Goal: Transaction & Acquisition: Purchase product/service

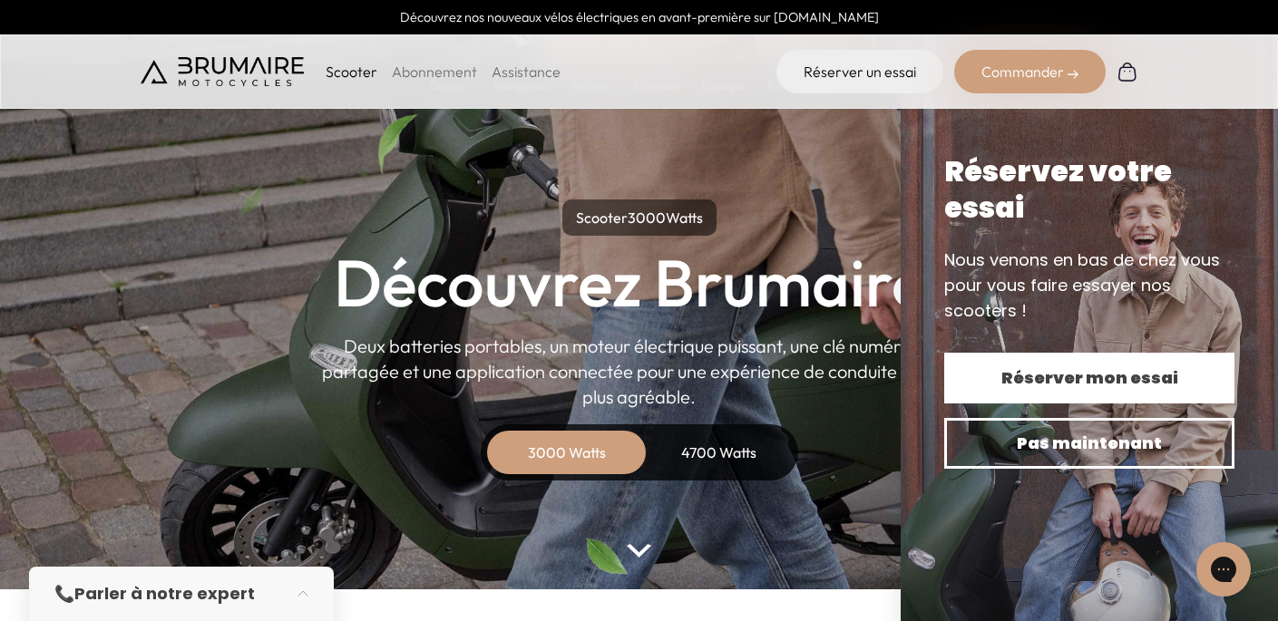
click at [988, 366] on span "Réserver mon essai" at bounding box center [1089, 378] width 227 height 25
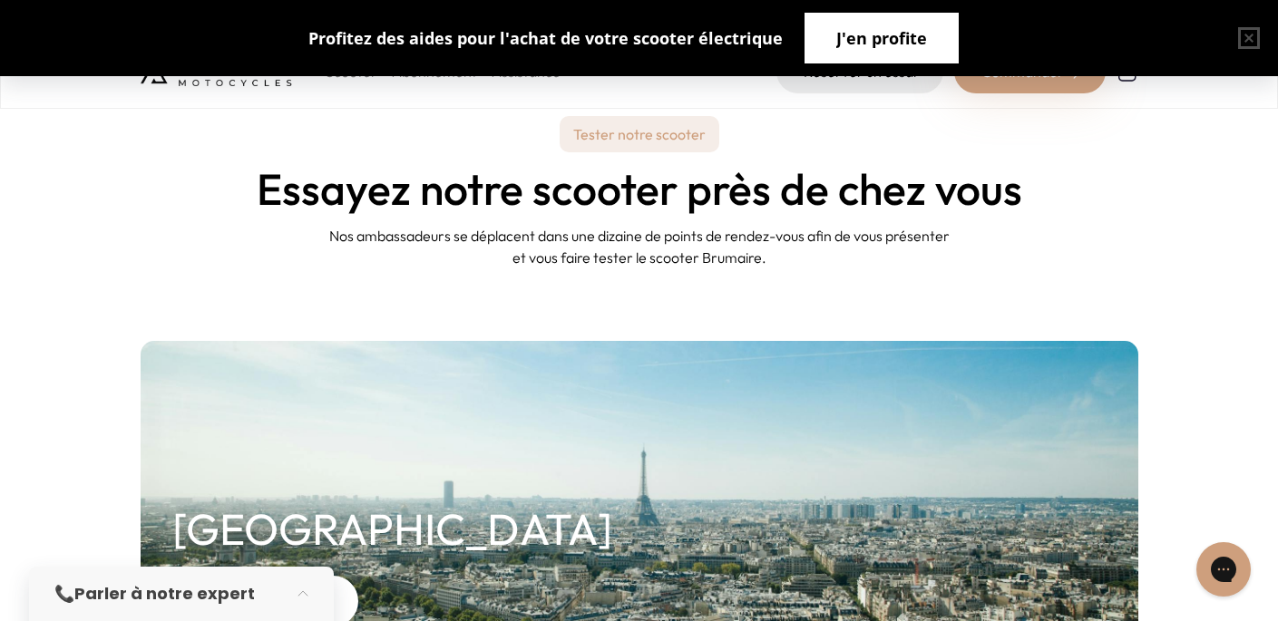
click at [910, 53] on button "J'en profite" at bounding box center [882, 38] width 154 height 51
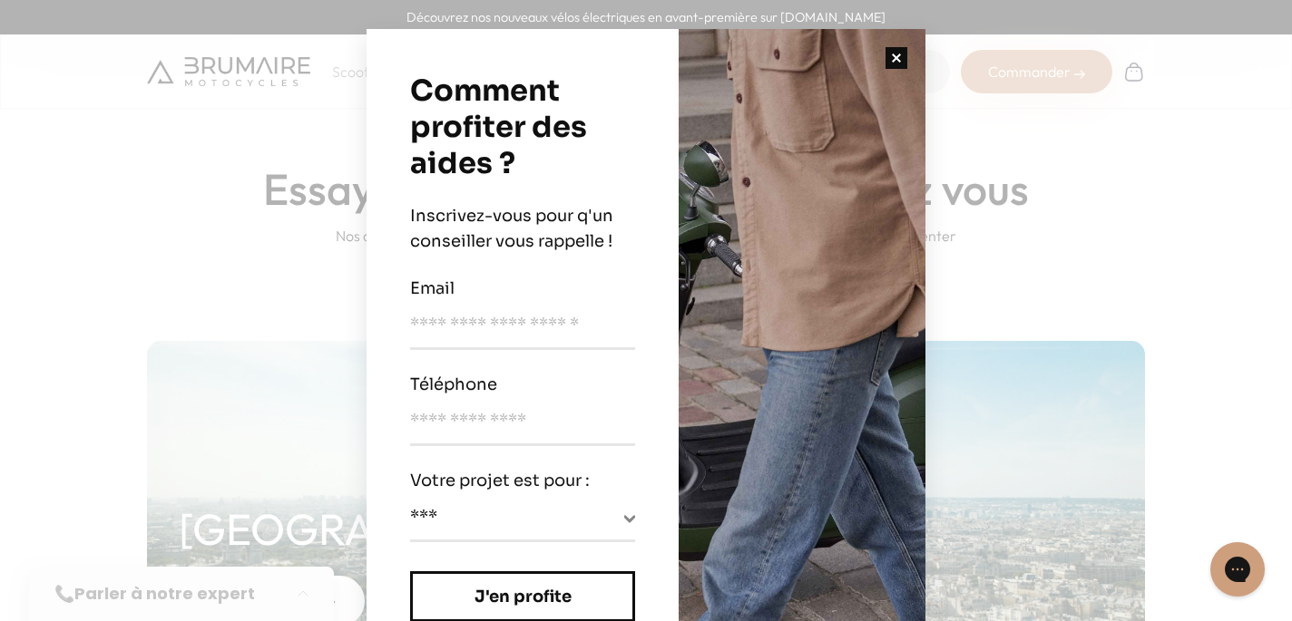
click at [894, 57] on button "button" at bounding box center [896, 58] width 58 height 58
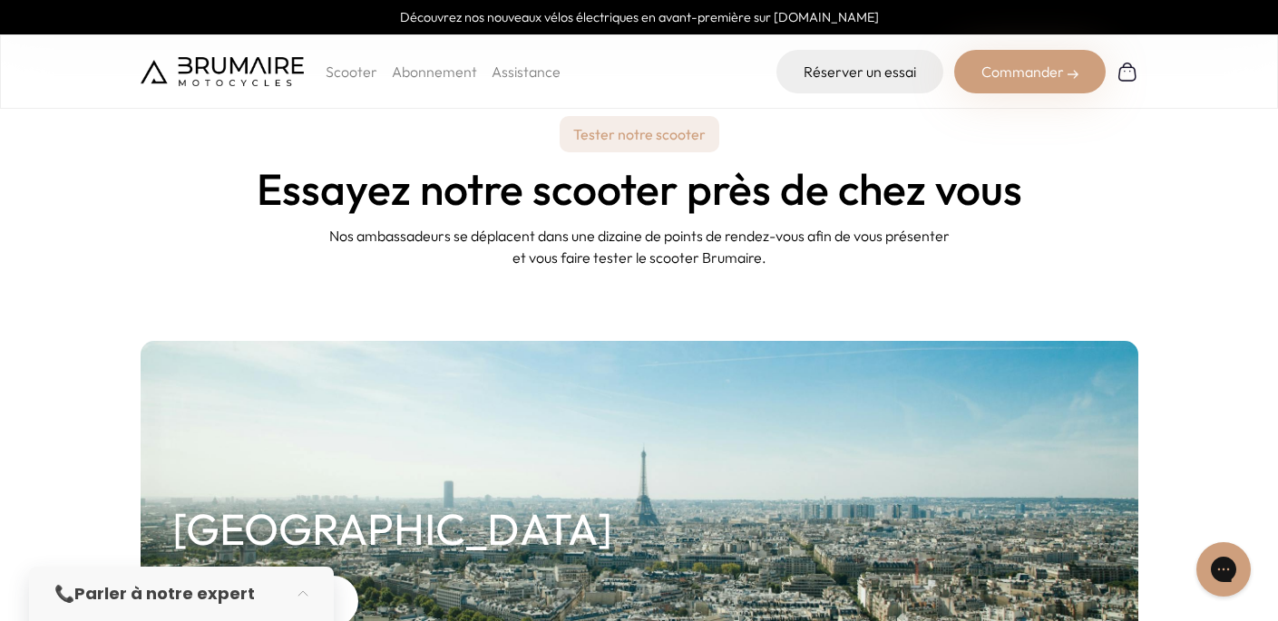
click at [1031, 71] on div "Commander" at bounding box center [1030, 72] width 152 height 44
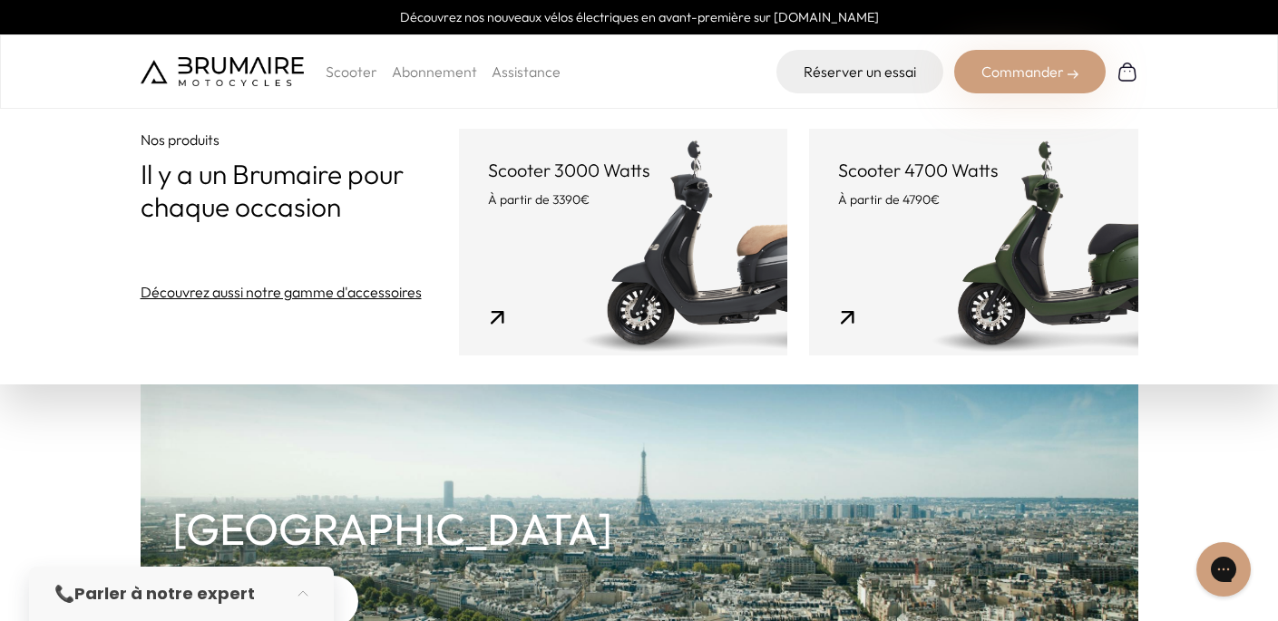
click at [642, 218] on link "Scooter 3000 Watts À partir de 3390€" at bounding box center [623, 242] width 328 height 227
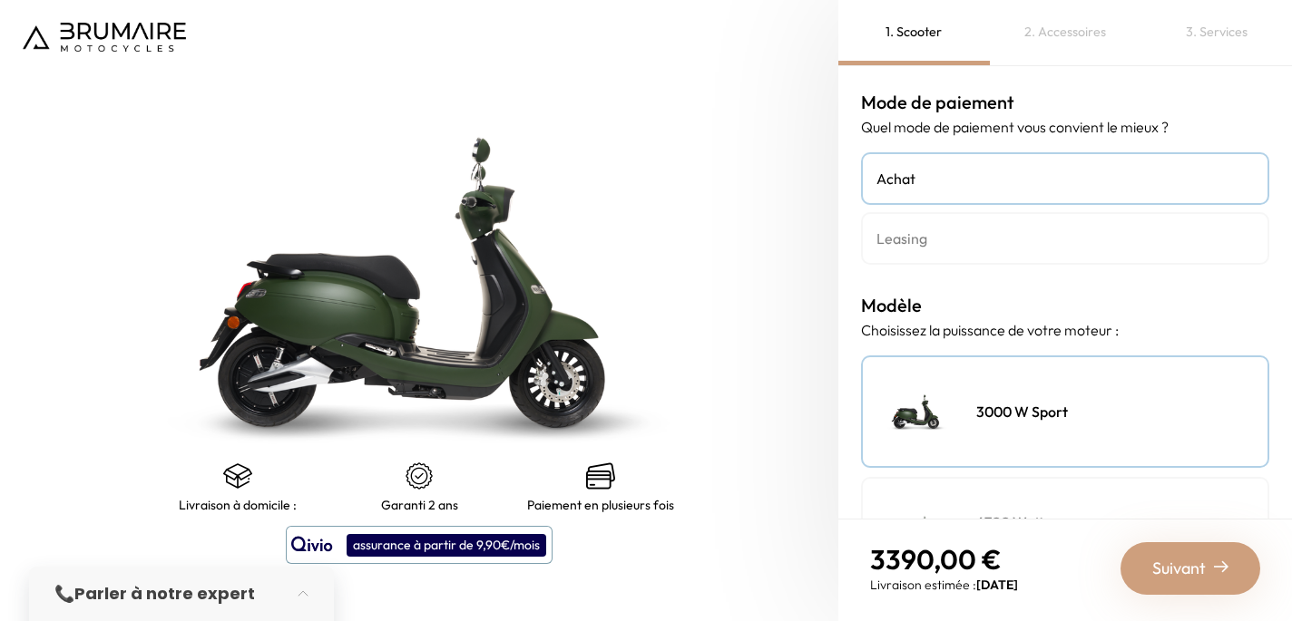
click at [598, 475] on img at bounding box center [600, 476] width 29 height 29
click at [596, 508] on p "Paiement en plusieurs fois" at bounding box center [600, 505] width 147 height 15
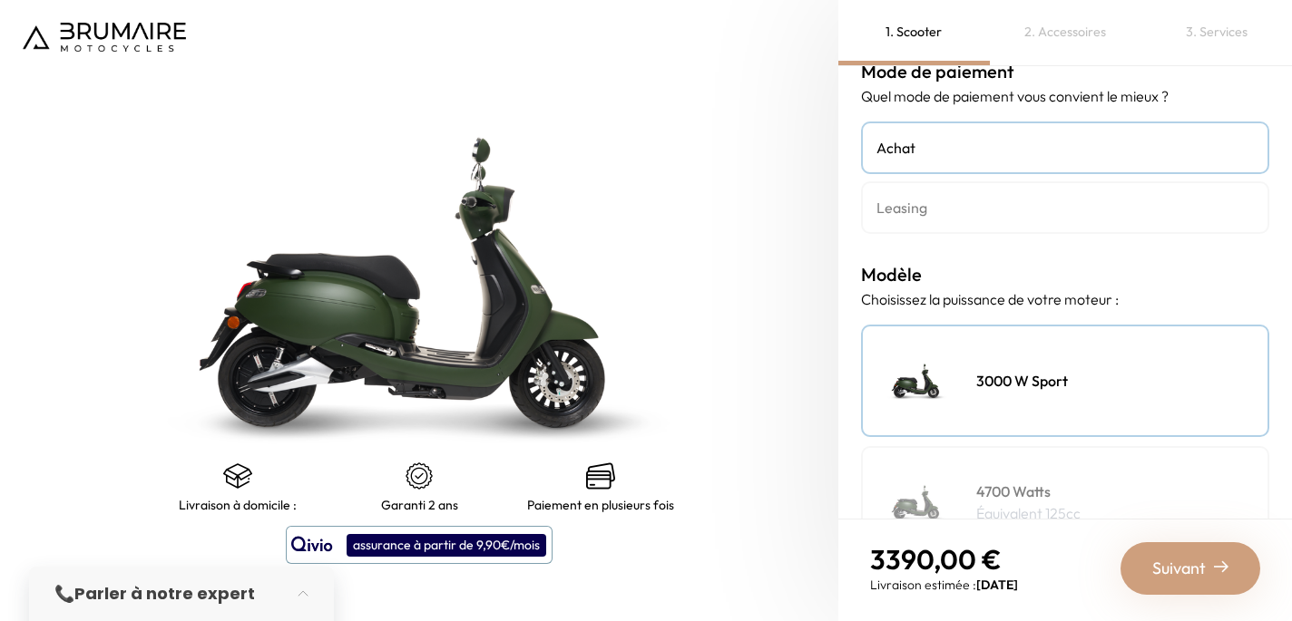
scroll to position [37, 0]
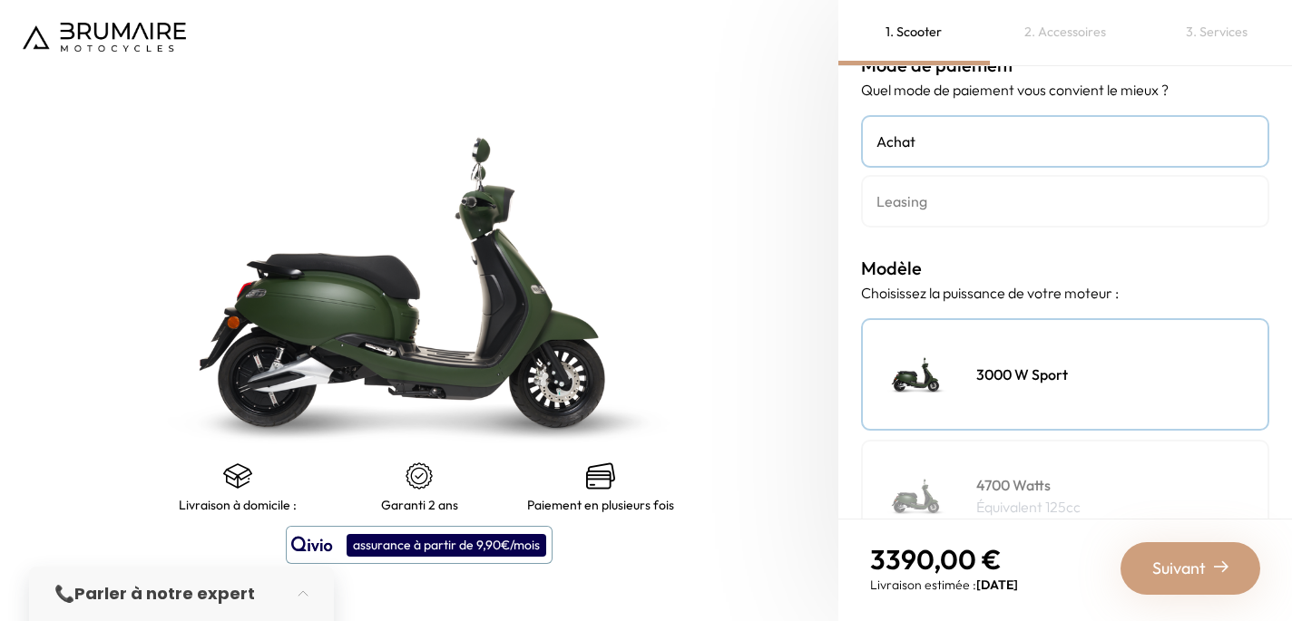
click at [991, 212] on link "Leasing" at bounding box center [1065, 201] width 408 height 53
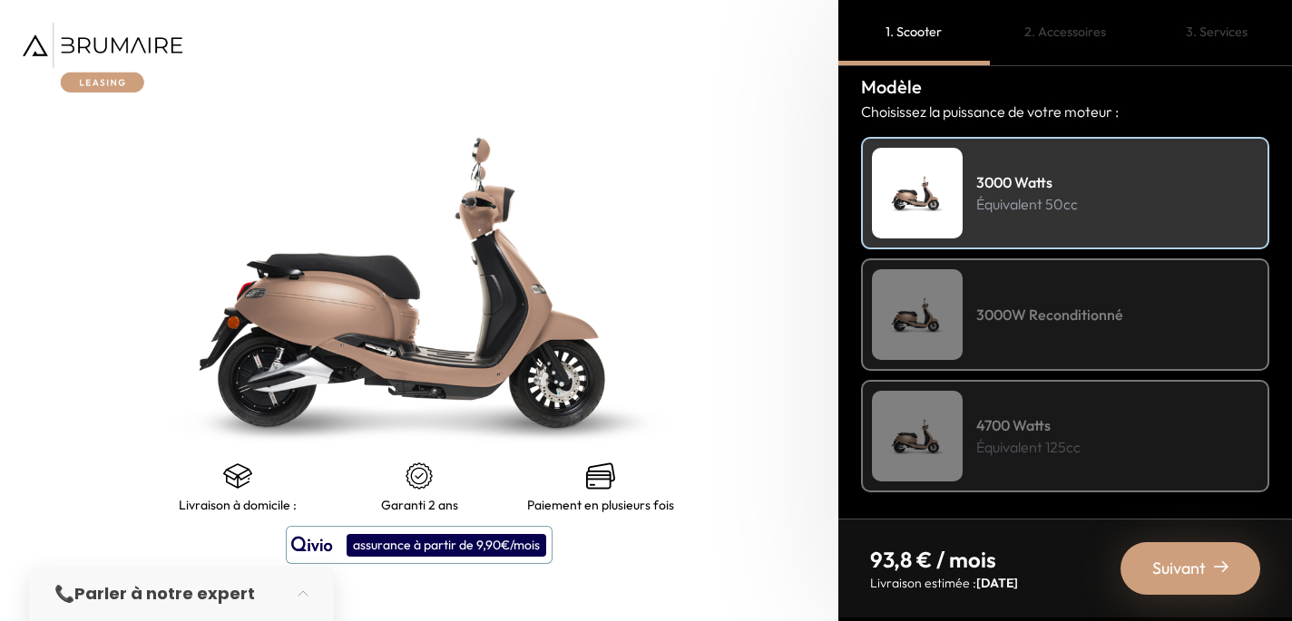
scroll to position [226, 0]
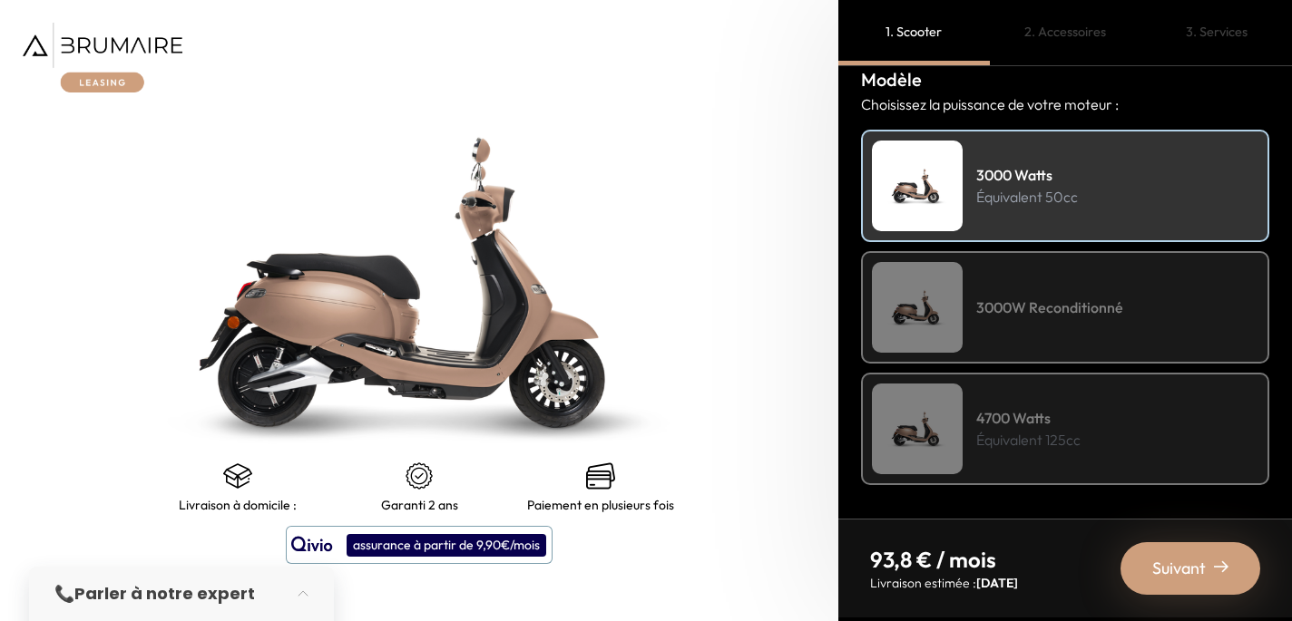
click at [1019, 294] on div "3000W Reconditionné" at bounding box center [1065, 307] width 408 height 112
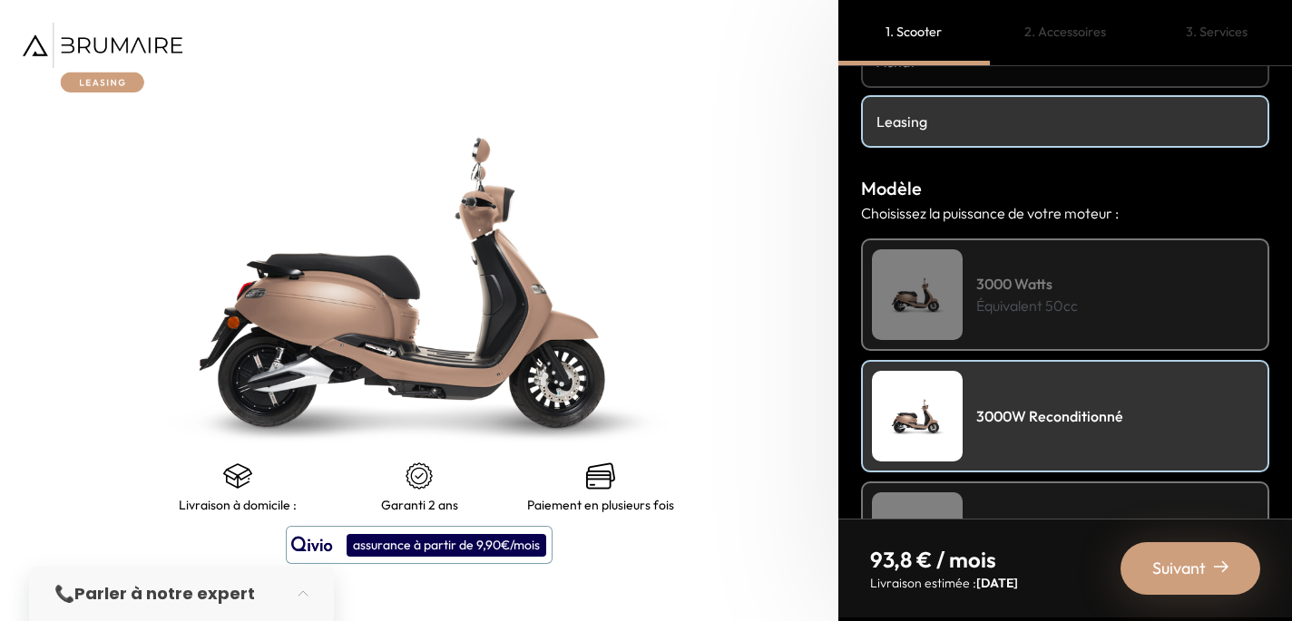
scroll to position [235, 0]
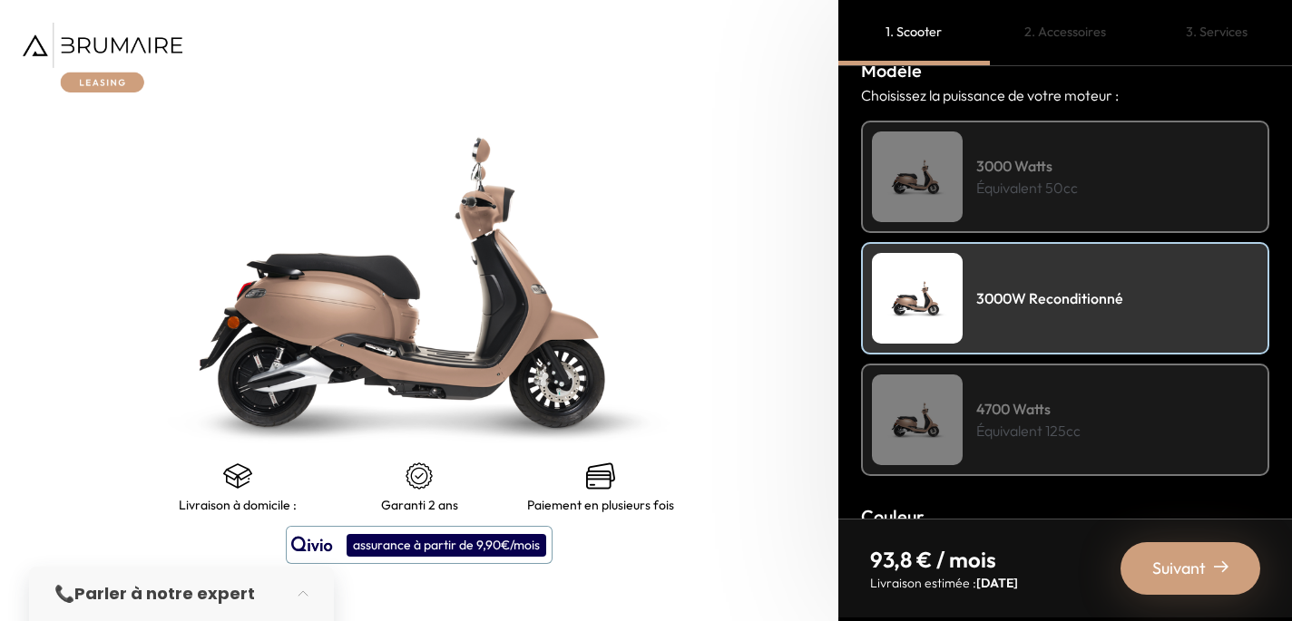
click at [1028, 414] on h4 "4700 Watts" at bounding box center [1028, 409] width 104 height 22
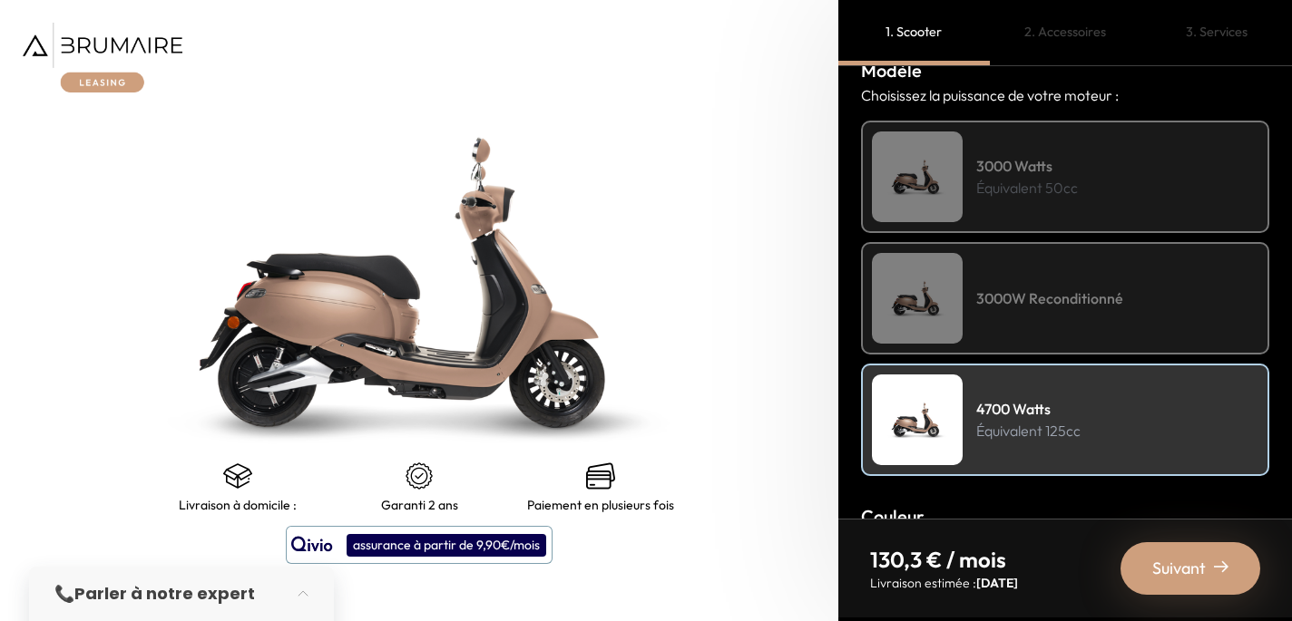
click at [1044, 190] on p "Équivalent 50cc" at bounding box center [1027, 188] width 102 height 22
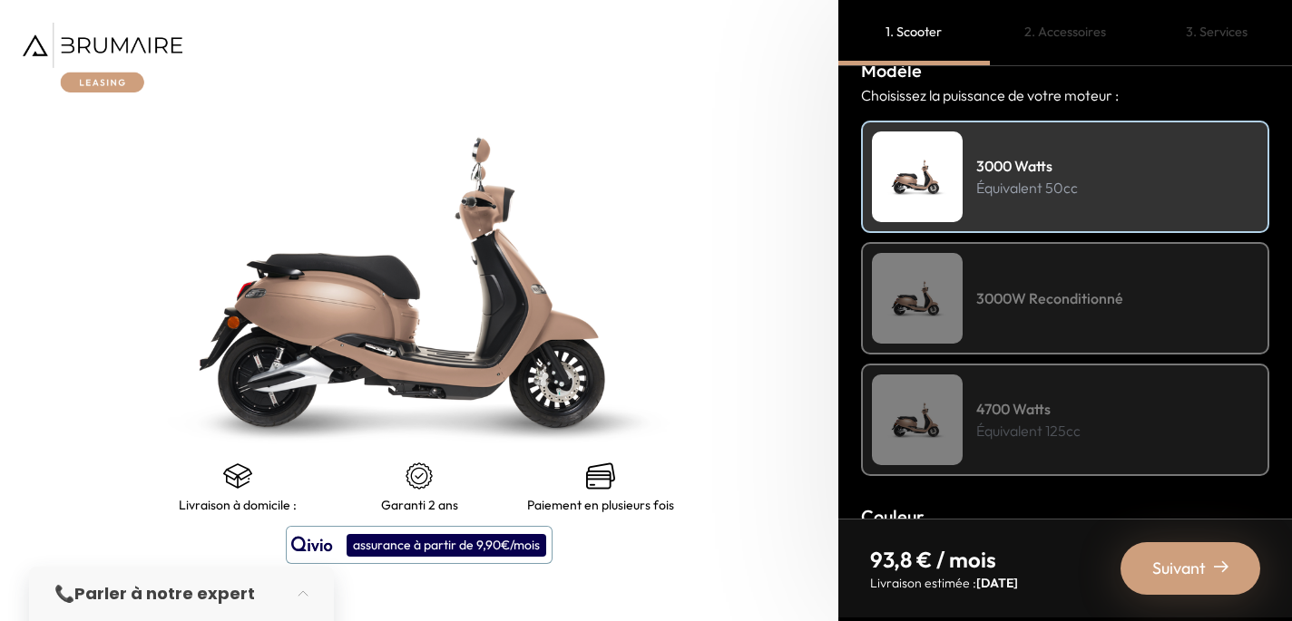
click at [1045, 261] on div "3000W Reconditionné" at bounding box center [1065, 298] width 408 height 112
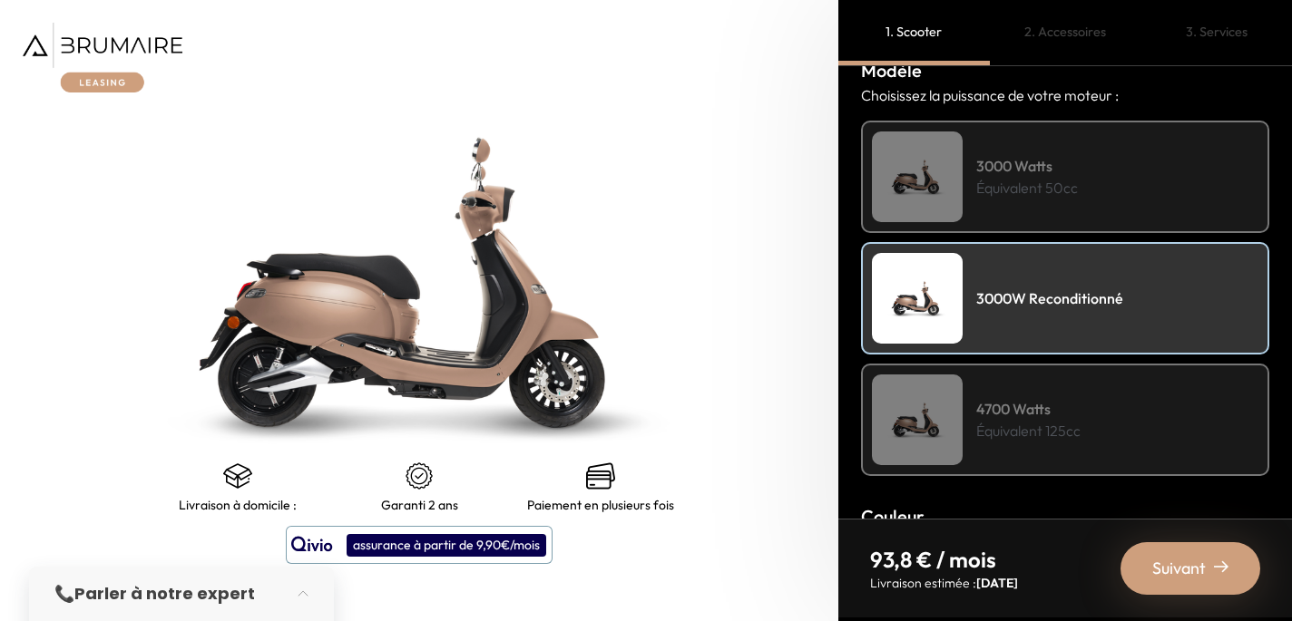
click at [1039, 168] on h4 "3000 Watts" at bounding box center [1027, 166] width 102 height 22
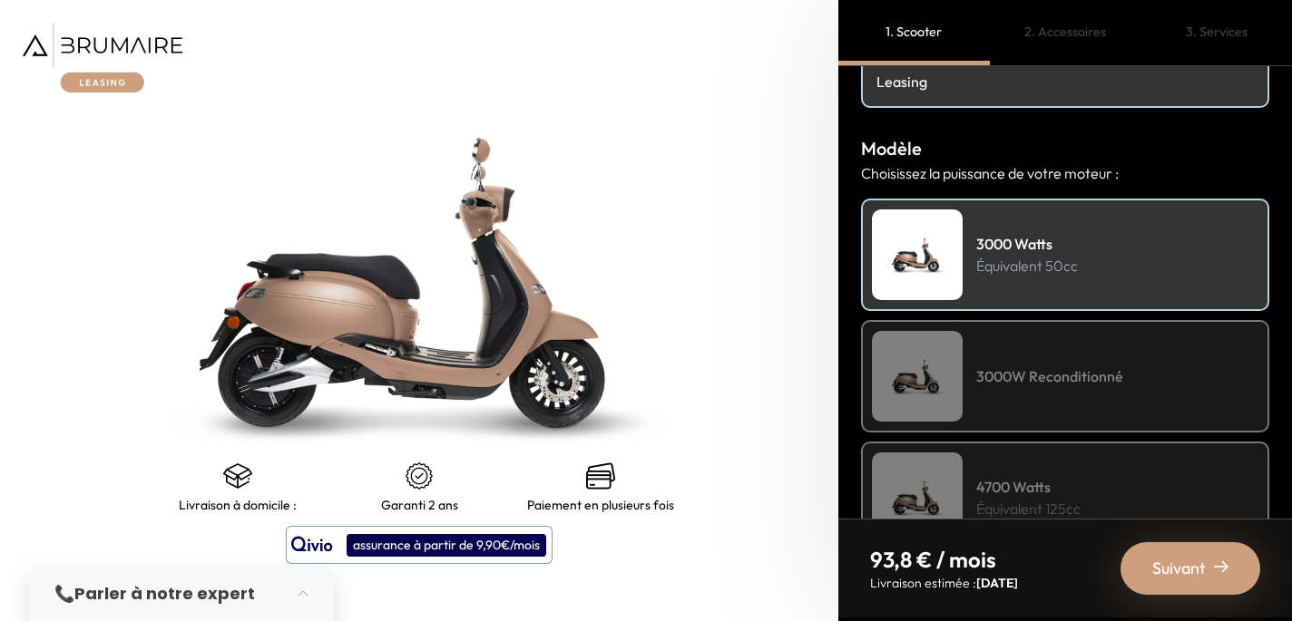
scroll to position [158, 0]
click at [1052, 357] on div "3000W Reconditionné" at bounding box center [1065, 375] width 408 height 112
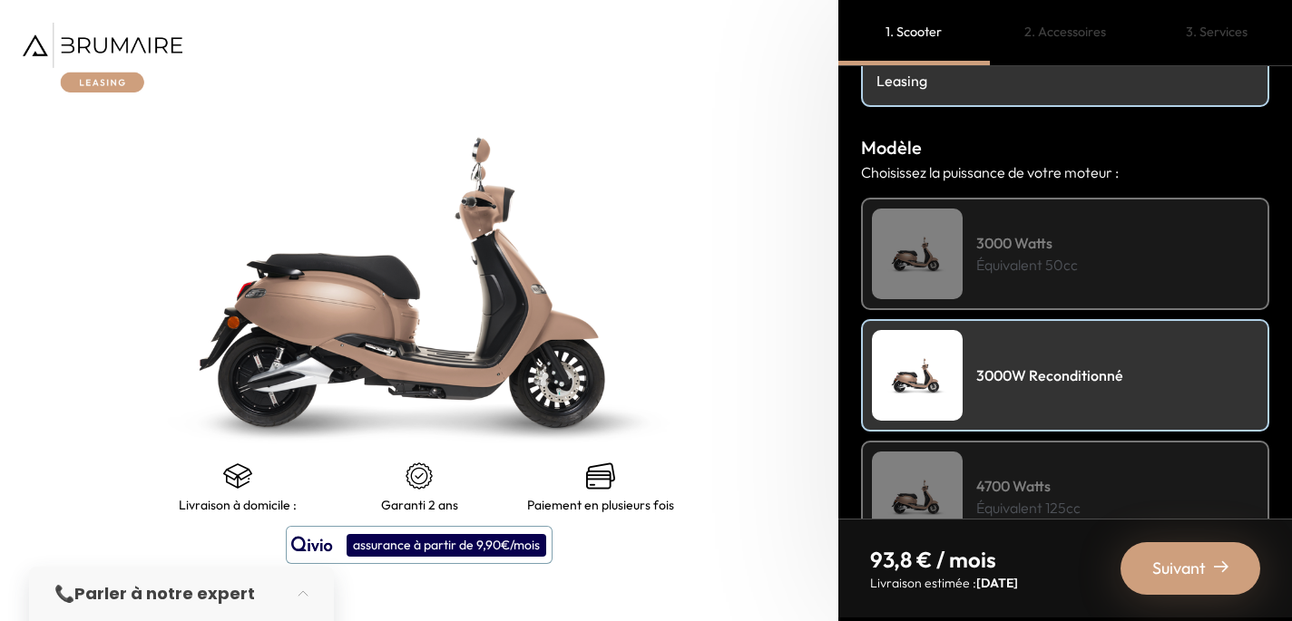
click at [1047, 293] on div "3000 Watts Équivalent 50cc" at bounding box center [1065, 254] width 408 height 112
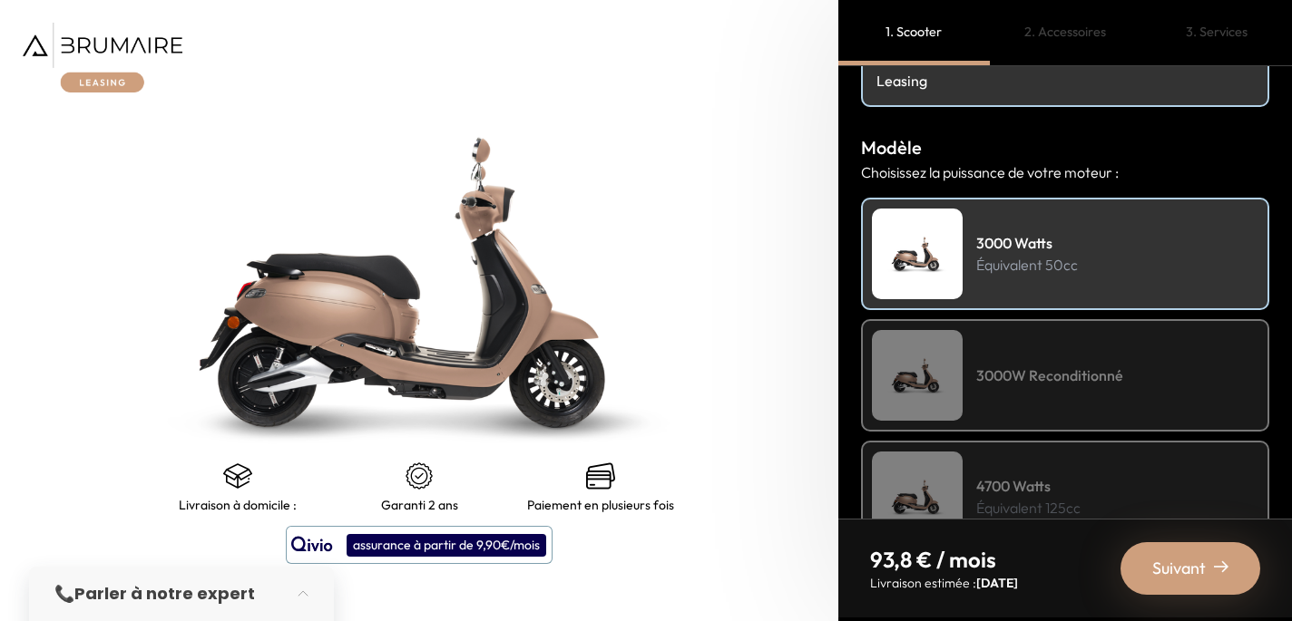
scroll to position [0, 0]
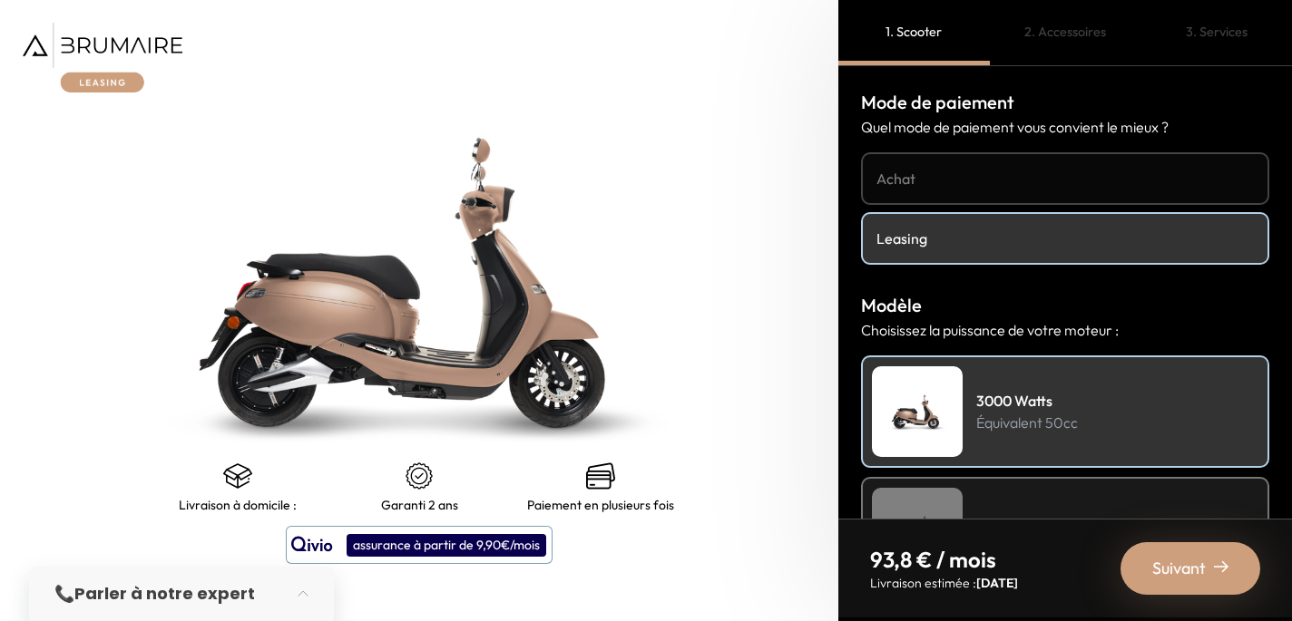
click at [1179, 561] on span "Suivant" at bounding box center [1179, 568] width 54 height 25
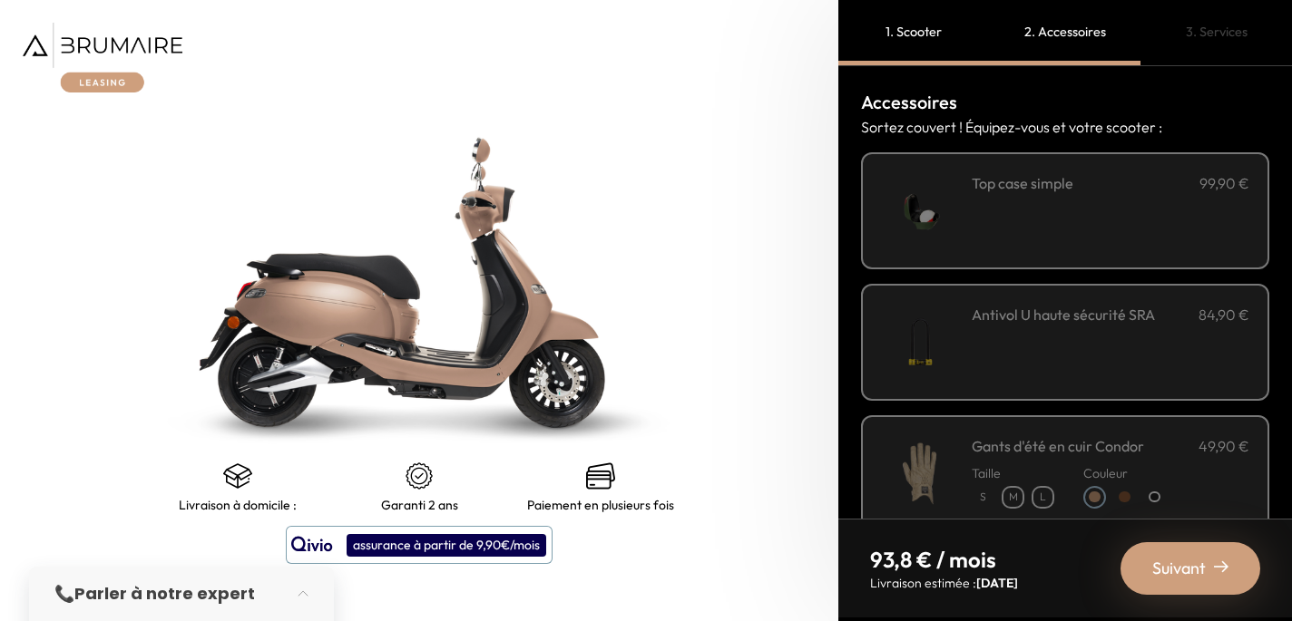
click at [972, 232] on div "**********" at bounding box center [1111, 210] width 278 height 77
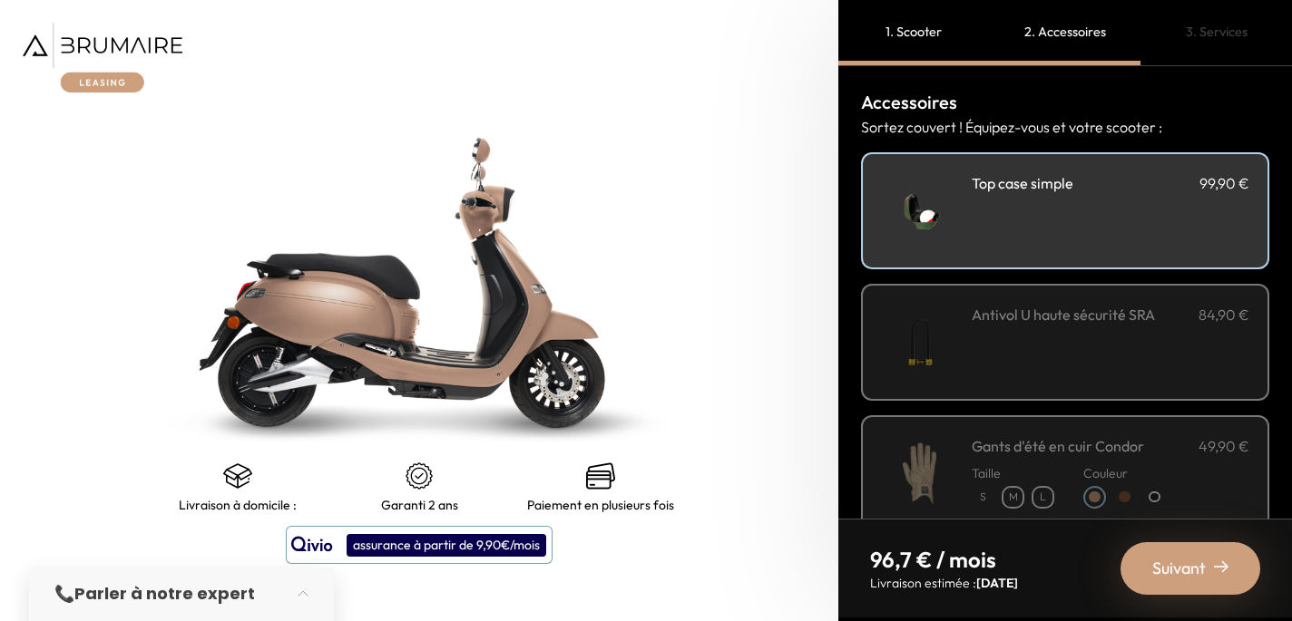
click at [979, 344] on div "Antivol U haute sécurité SRA 84,90 €" at bounding box center [1111, 342] width 278 height 77
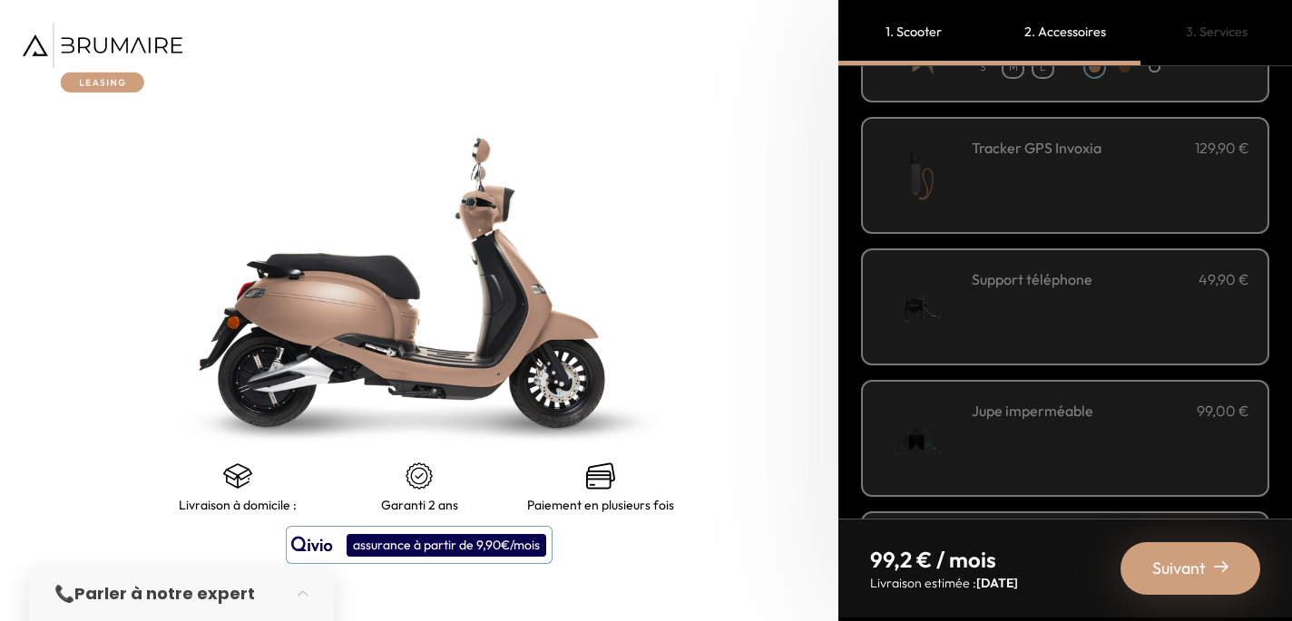
scroll to position [424, 0]
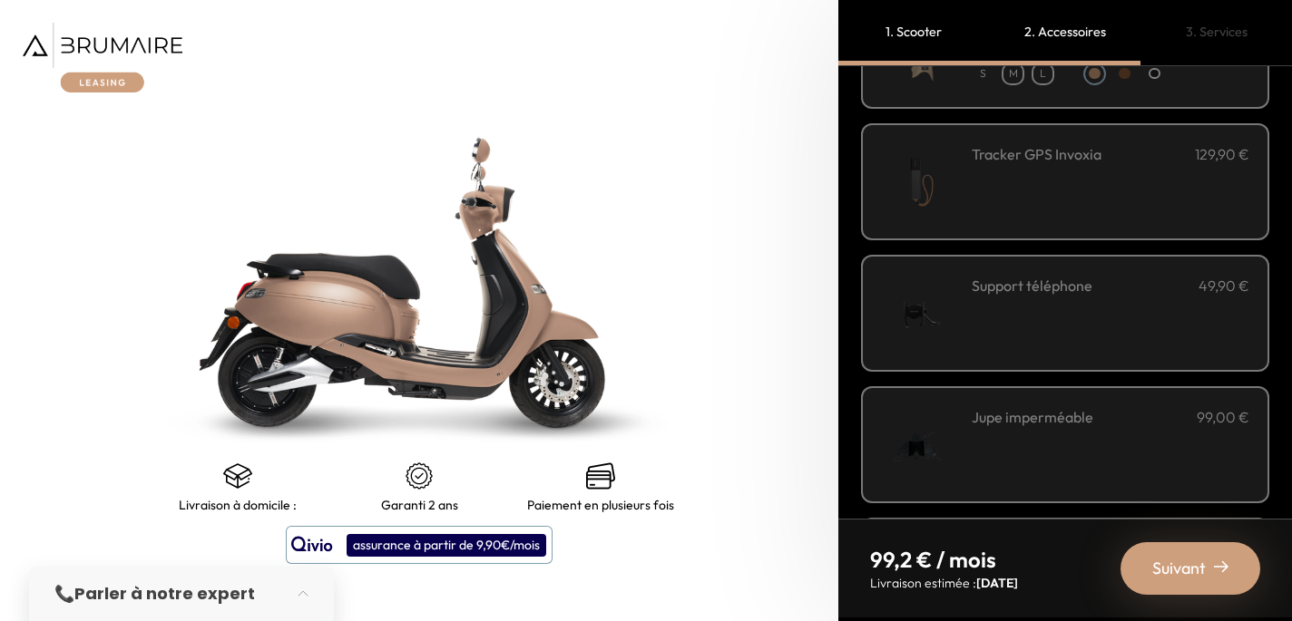
click at [974, 321] on div "Support téléphone 49,90 €" at bounding box center [1111, 313] width 278 height 77
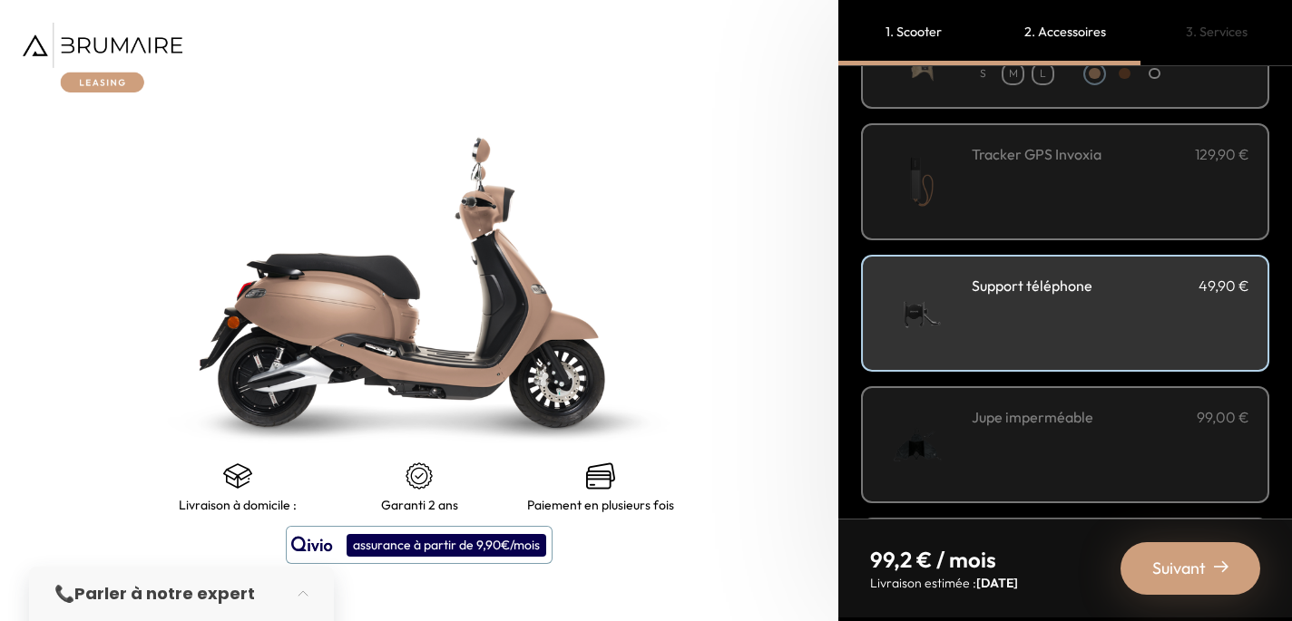
click at [978, 411] on h3 "Jupe imperméable" at bounding box center [1033, 417] width 122 height 22
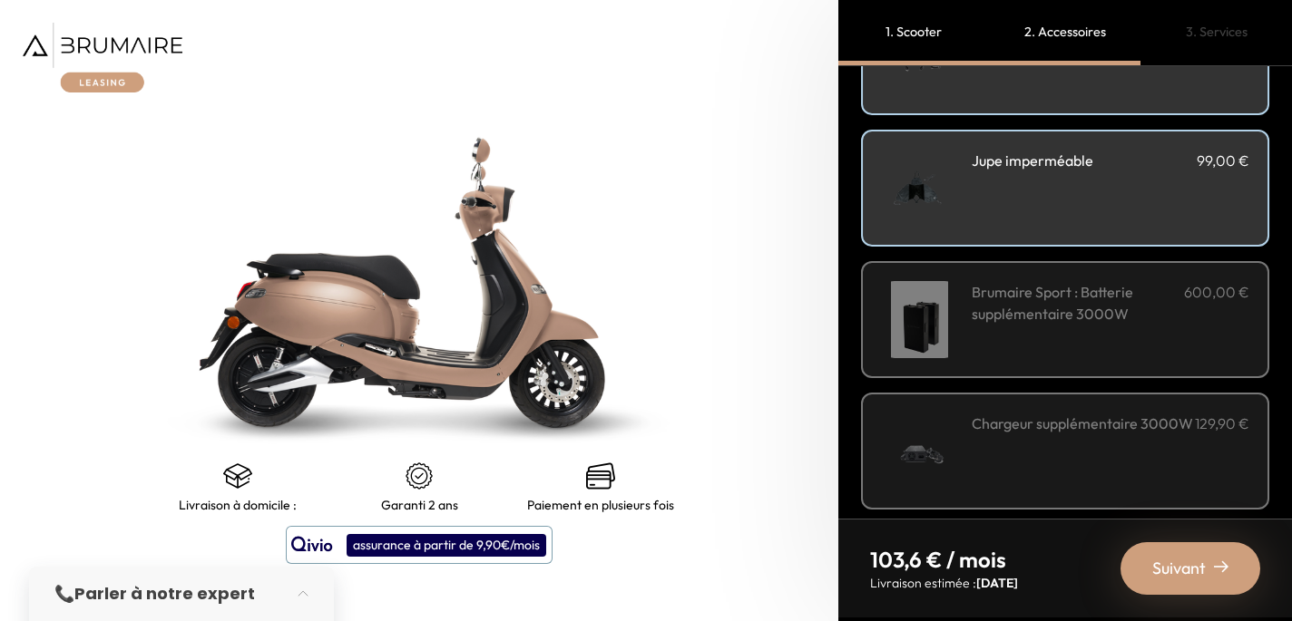
scroll to position [694, 0]
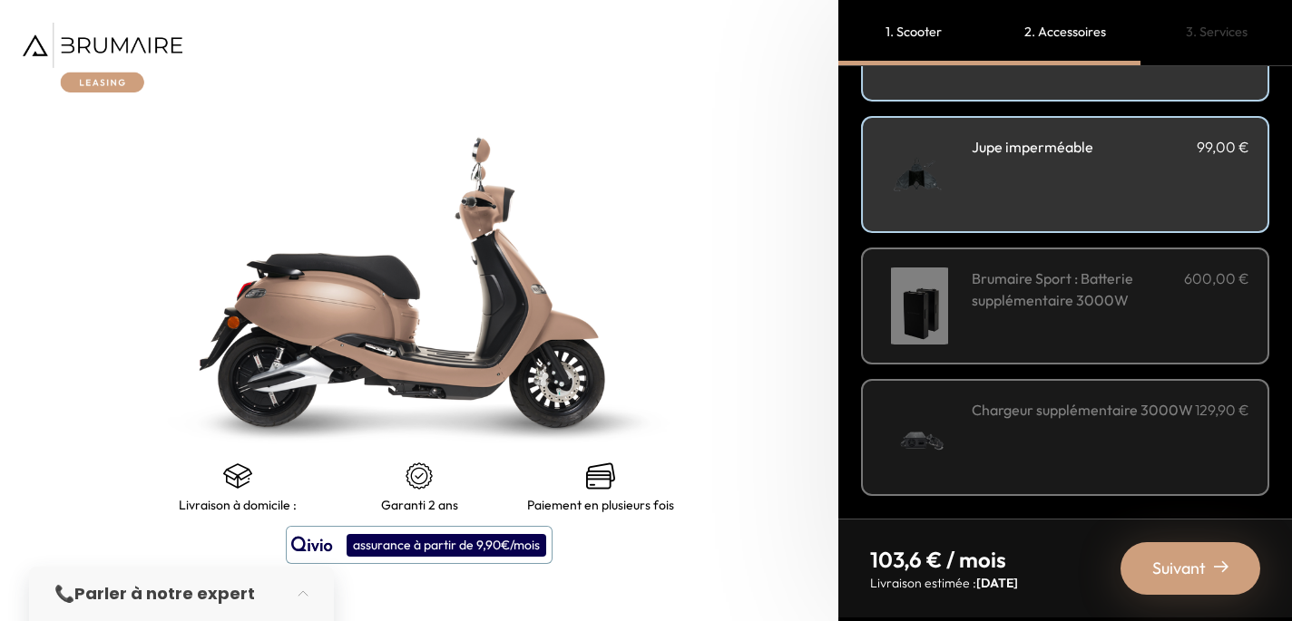
click at [1036, 342] on div "Brumaire Sport : Batterie supplémentaire 3000W 600,00 €" at bounding box center [1111, 306] width 278 height 77
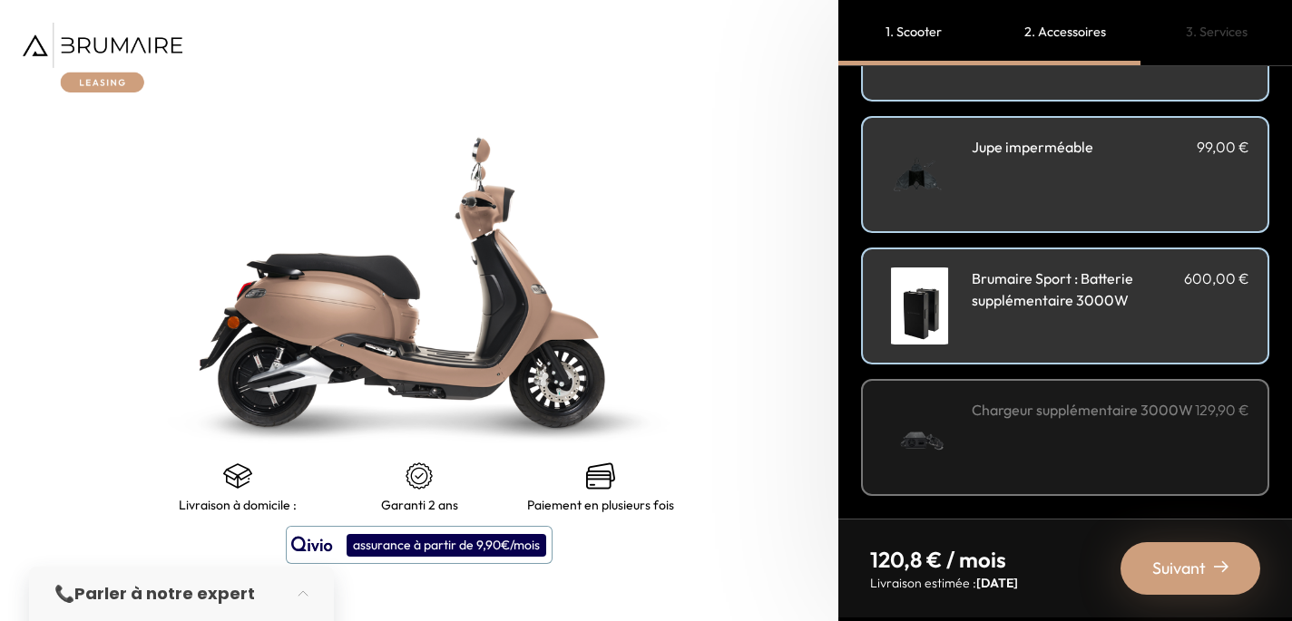
click at [1186, 571] on span "Suivant" at bounding box center [1179, 568] width 54 height 25
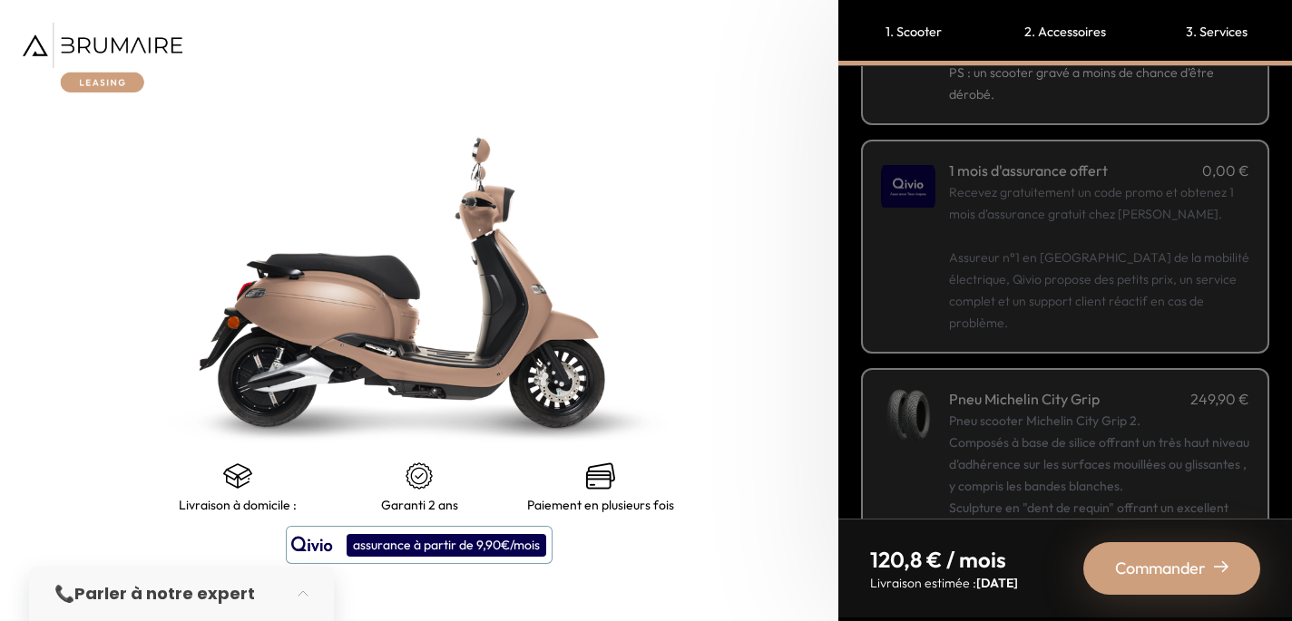
scroll to position [393, 0]
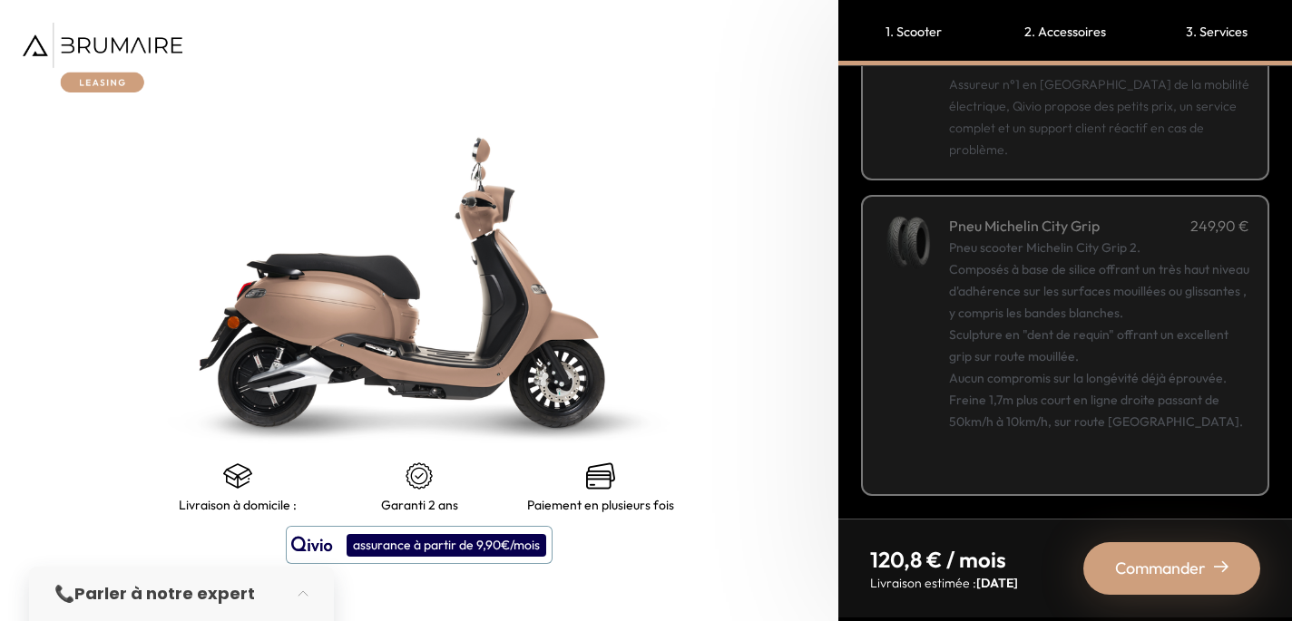
click at [1155, 452] on div "Pneu scooter Michelin City Grip 2. Composés à base de silice offrant un très ha…" at bounding box center [1099, 357] width 300 height 240
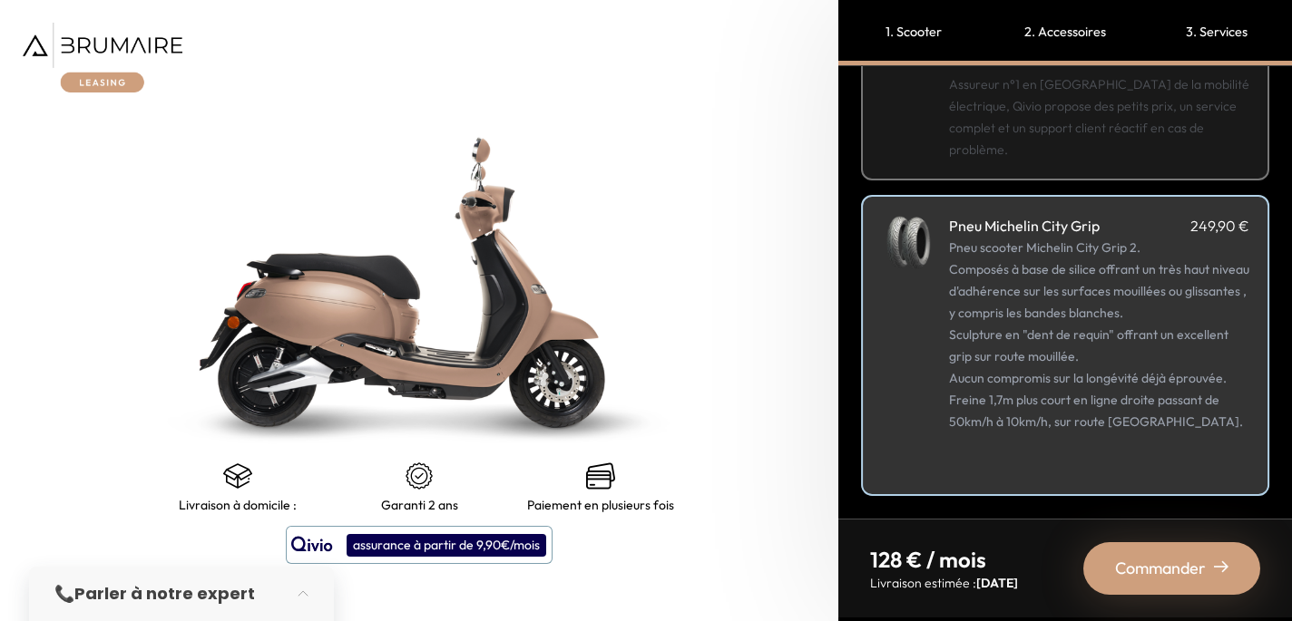
click at [1168, 571] on span "Commander" at bounding box center [1160, 568] width 91 height 25
